Goal: Find specific page/section

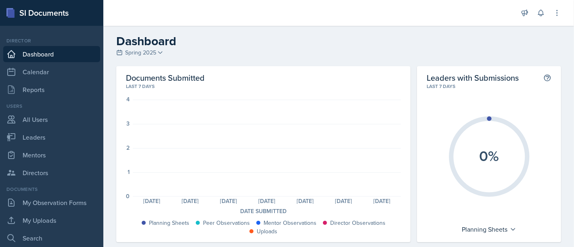
drag, startPoint x: 416, startPoint y: 50, endPoint x: 400, endPoint y: 41, distance: 18.3
click at [416, 50] on div "Dashboard Spring 2025 FALL 2025 Summer II 2025 Summer I 2025 Spring 2025 Fall 2…" at bounding box center [338, 46] width 471 height 24
click at [554, 13] on icon at bounding box center [557, 13] width 8 height 8
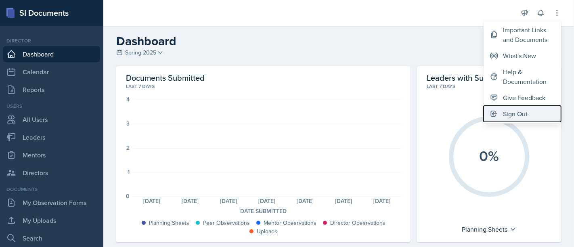
click at [520, 113] on div "Sign Out" at bounding box center [515, 114] width 25 height 10
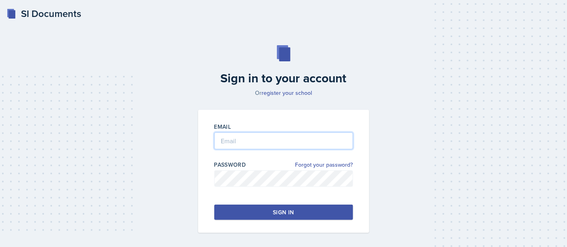
click at [281, 143] on input "email" at bounding box center [283, 140] width 139 height 17
type input "g"
click at [277, 137] on input "email" at bounding box center [283, 140] width 139 height 17
type input "[EMAIL_ADDRESS][DOMAIN_NAME]"
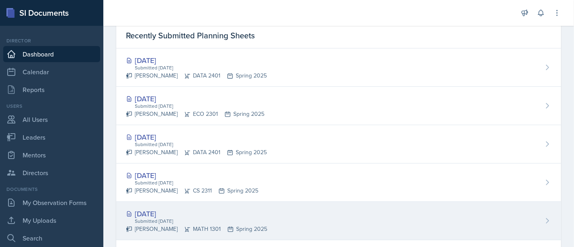
scroll to position [224, 0]
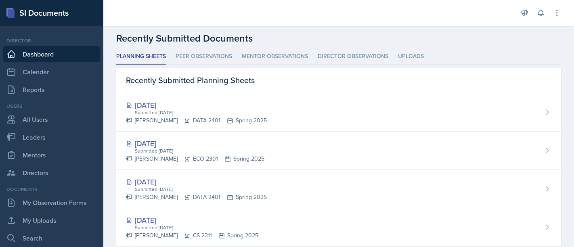
click at [154, 102] on div "[DATE]" at bounding box center [196, 105] width 141 height 11
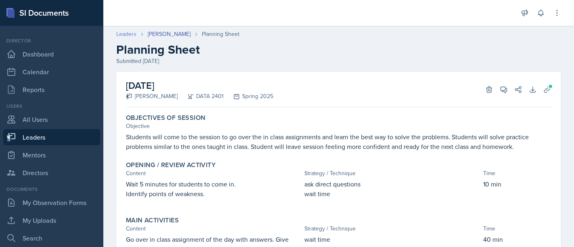
click at [127, 33] on link "Leaders" at bounding box center [126, 34] width 20 height 8
select select "0924c876-6fa7-4296-b593-7db6428ef465"
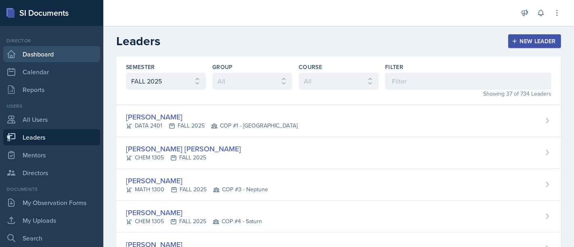
click at [48, 53] on link "Dashboard" at bounding box center [51, 54] width 97 height 16
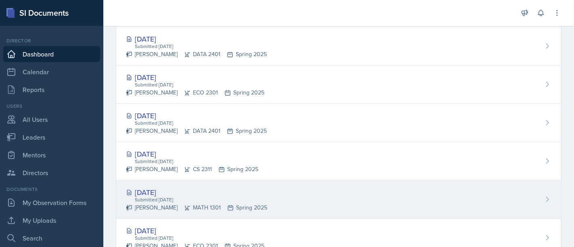
scroll to position [291, 0]
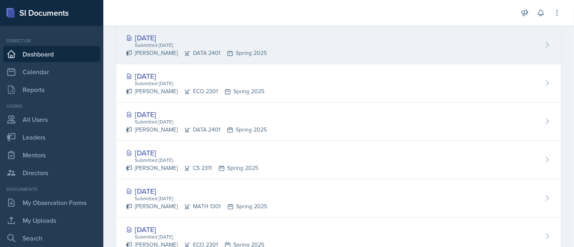
click at [167, 34] on div "[DATE]" at bounding box center [196, 37] width 141 height 11
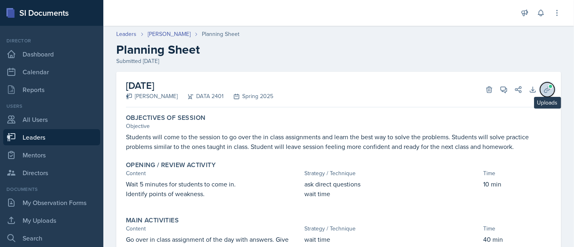
click at [543, 89] on icon at bounding box center [547, 90] width 8 height 8
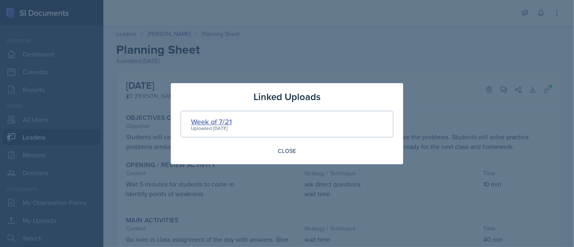
click at [228, 121] on div "Week of 7/21" at bounding box center [211, 121] width 41 height 11
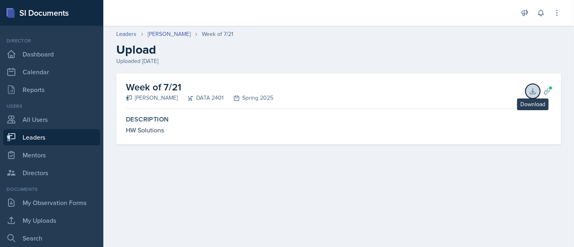
click at [528, 92] on button "Download" at bounding box center [532, 91] width 15 height 15
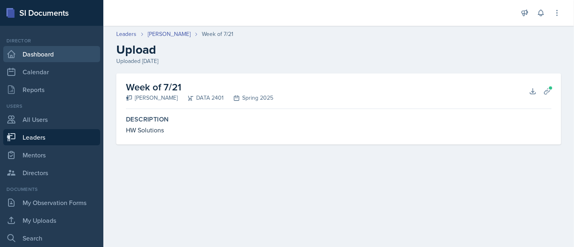
click at [46, 52] on link "Dashboard" at bounding box center [51, 54] width 97 height 16
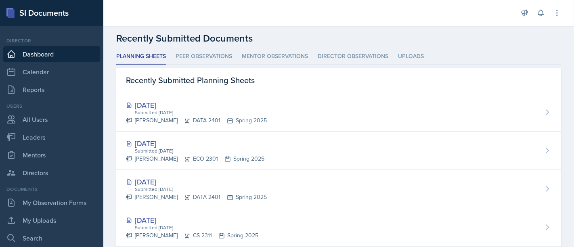
scroll to position [179, 0]
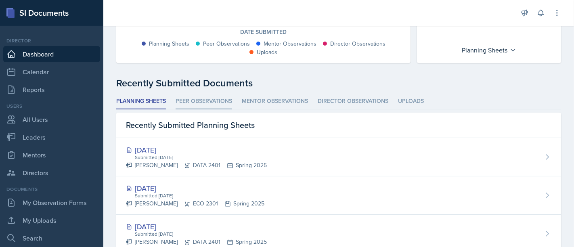
click at [218, 101] on li "Peer Observations" at bounding box center [204, 102] width 56 height 16
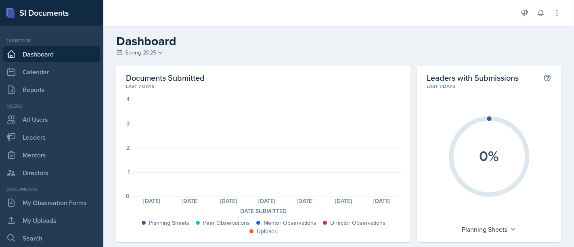
scroll to position [90, 0]
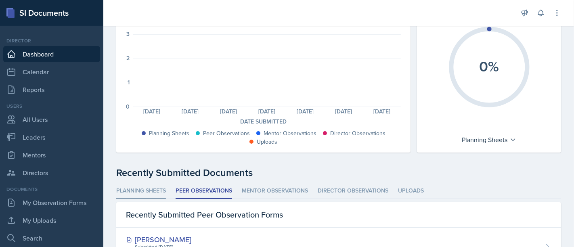
click at [145, 189] on li "Planning Sheets" at bounding box center [141, 191] width 50 height 16
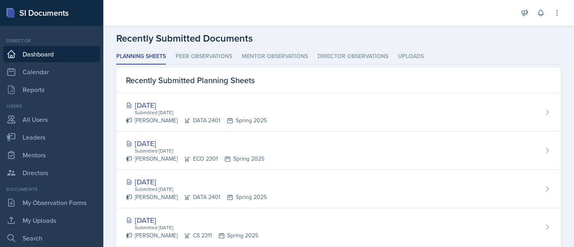
scroll to position [0, 0]
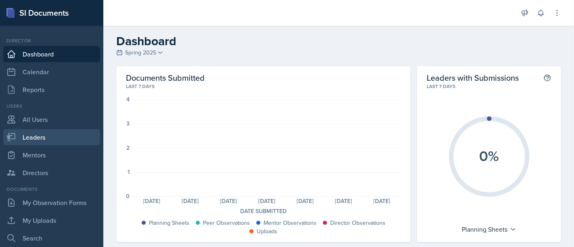
click at [29, 136] on link "Leaders" at bounding box center [51, 137] width 97 height 16
select select "0924c876-6fa7-4296-b593-7db6428ef465"
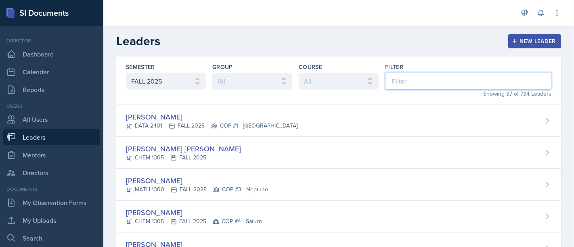
click at [397, 84] on input at bounding box center [468, 81] width 166 height 17
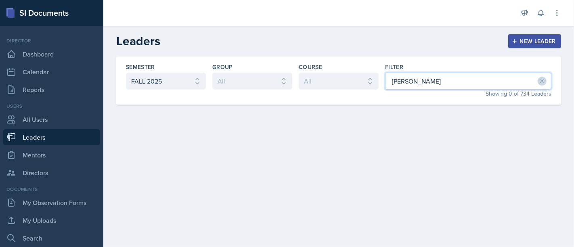
type input "[PERSON_NAME]"
click at [199, 84] on select "All FALL 2025 Summer II 2025 Summer I 2025 Spring 2025 Fall 2024 Summer II 2024…" at bounding box center [166, 81] width 80 height 17
select select "7f45929c-d643-49f6-8fd4-d438319b7156"
click at [126, 73] on select "All FALL 2025 Summer II 2025 Summer I 2025 Spring 2025 Fall 2024 Summer II 2024…" at bounding box center [166, 81] width 80 height 17
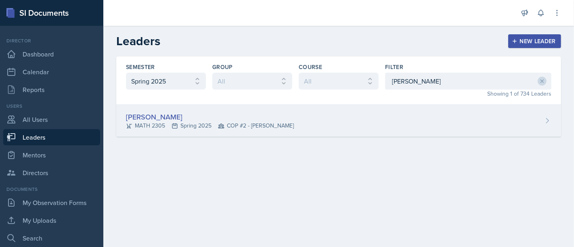
click at [151, 117] on div "[PERSON_NAME]" at bounding box center [210, 116] width 168 height 11
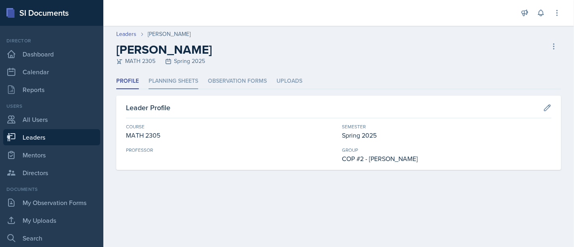
click at [174, 78] on li "Planning Sheets" at bounding box center [173, 81] width 50 height 16
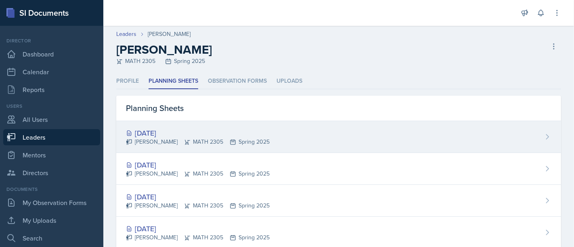
click at [157, 132] on div "[DATE]" at bounding box center [198, 133] width 144 height 11
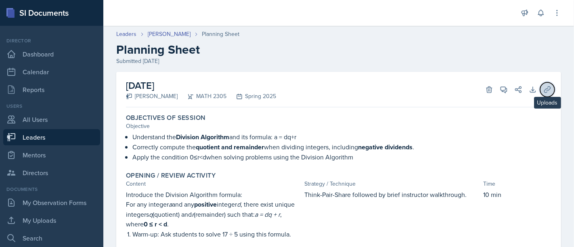
click at [543, 93] on icon at bounding box center [547, 90] width 8 height 8
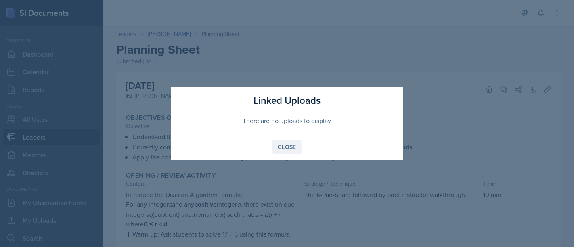
click at [289, 151] on button "Close" at bounding box center [286, 147] width 29 height 14
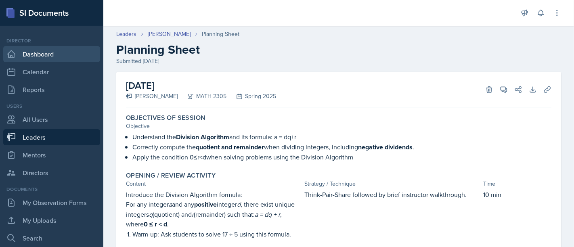
click at [36, 56] on link "Dashboard" at bounding box center [51, 54] width 97 height 16
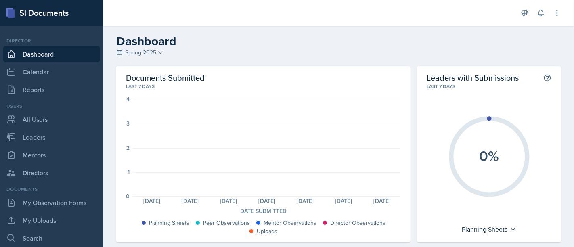
click at [47, 54] on link "Dashboard" at bounding box center [51, 54] width 97 height 16
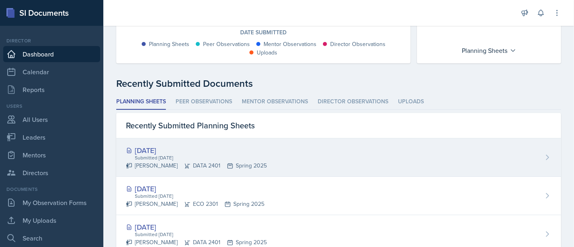
scroll to position [179, 0]
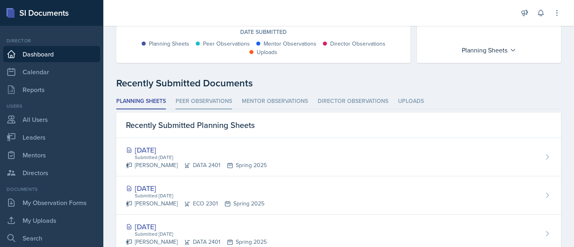
click at [207, 103] on li "Peer Observations" at bounding box center [204, 102] width 56 height 16
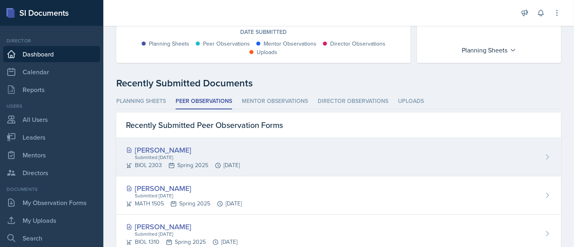
scroll to position [224, 0]
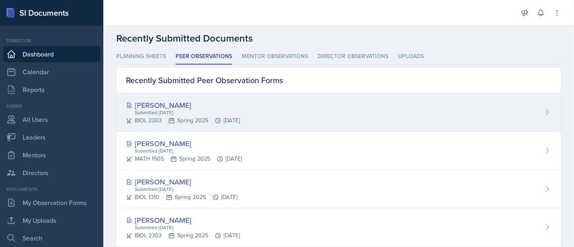
click at [163, 104] on div "[PERSON_NAME]" at bounding box center [183, 105] width 114 height 11
